Goal: Information Seeking & Learning: Learn about a topic

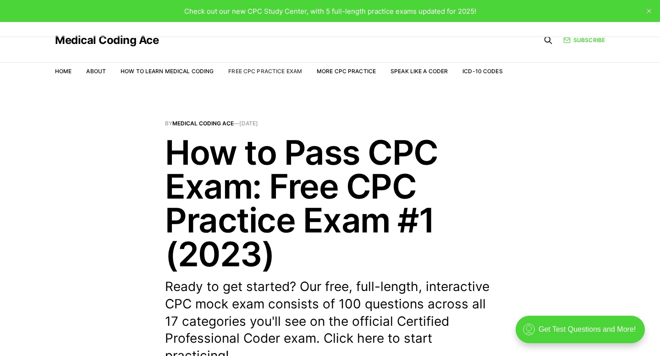
click at [267, 73] on link "Free CPC Practice Exam" at bounding box center [265, 71] width 74 height 7
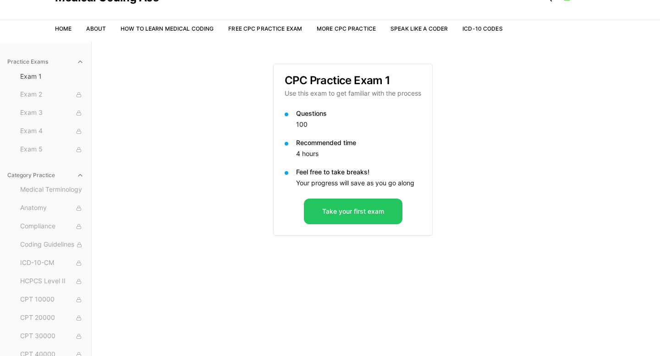
scroll to position [42, 0]
